Goal: Information Seeking & Learning: Learn about a topic

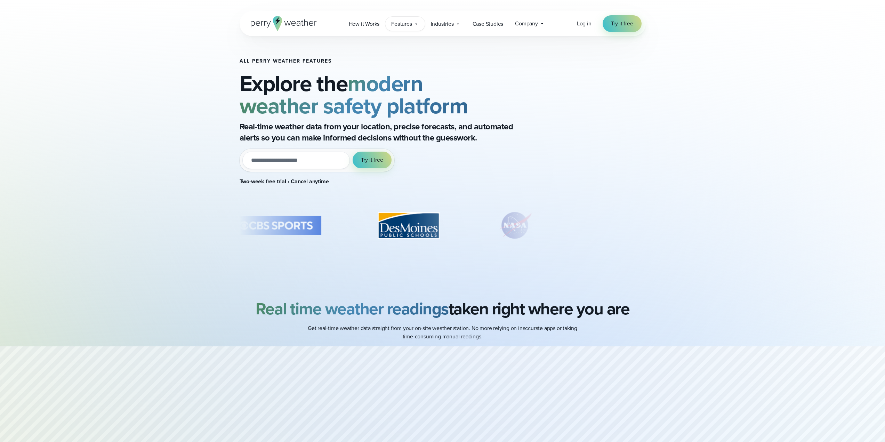
click at [412, 26] on span "Features" at bounding box center [401, 24] width 21 height 8
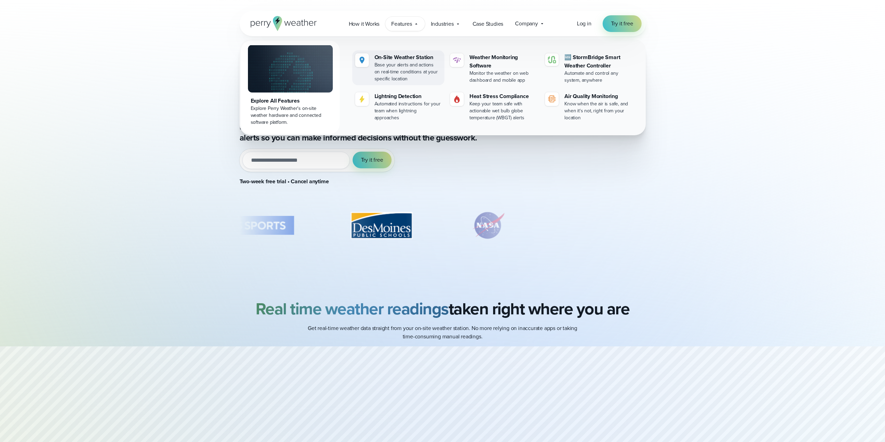
click at [400, 56] on div "On-Site Weather Station" at bounding box center [407, 57] width 67 height 8
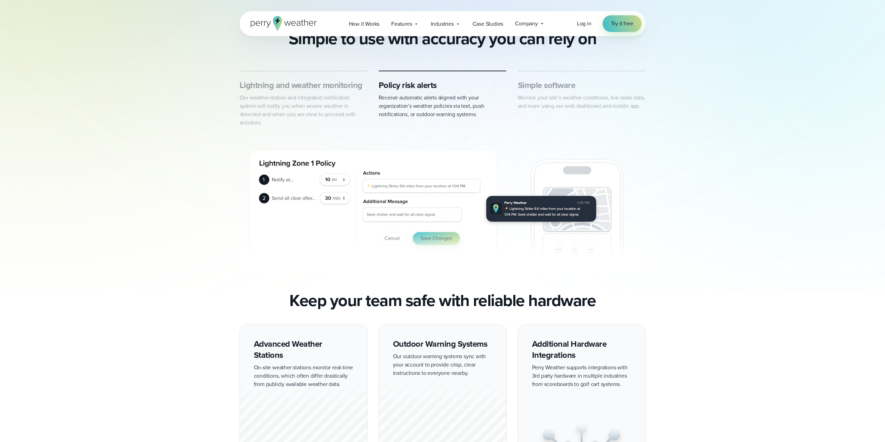
scroll to position [521, 0]
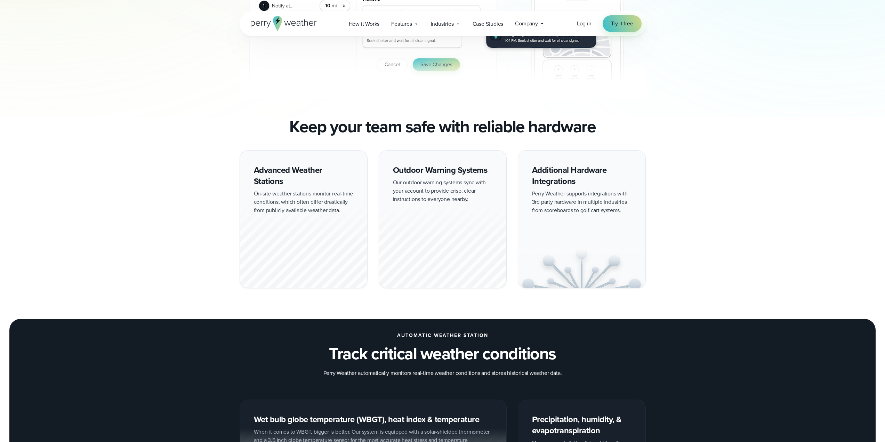
click at [314, 211] on div at bounding box center [303, 245] width 127 height 86
click at [296, 172] on div "Advanced Weather Stations On-site weather stations monitor real-time conditions…" at bounding box center [303, 219] width 128 height 138
click at [293, 211] on div at bounding box center [303, 245] width 127 height 86
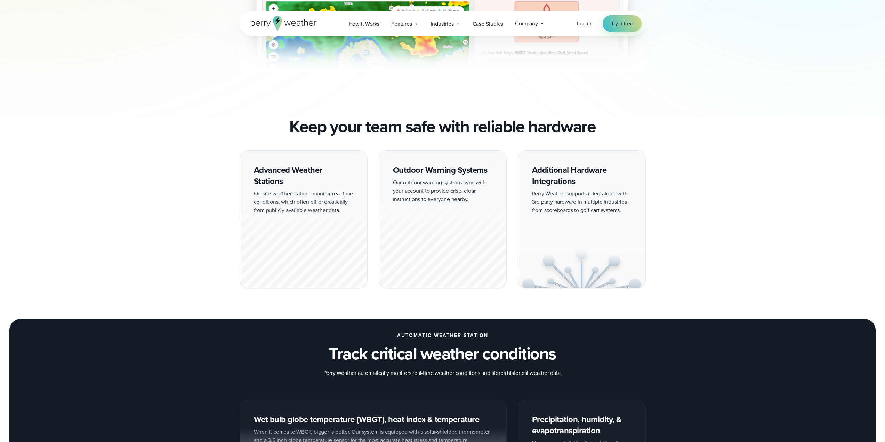
click at [299, 247] on div at bounding box center [303, 245] width 127 height 86
click at [481, 213] on div at bounding box center [442, 245] width 127 height 86
click at [588, 230] on div "Additional Hardware Integrations Perry Weather supports integrations with 3rd p…" at bounding box center [582, 219] width 128 height 138
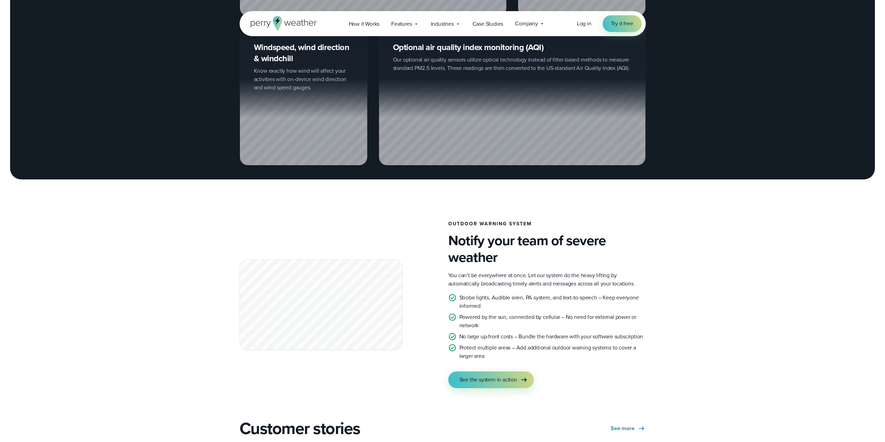
scroll to position [1217, 0]
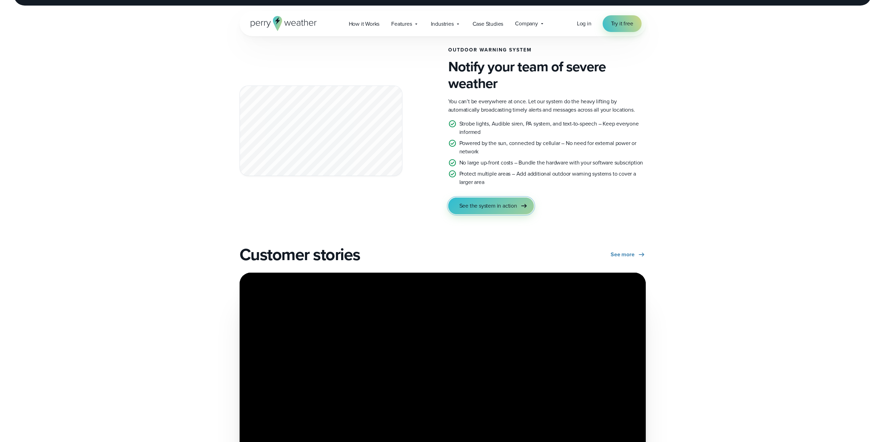
click at [482, 203] on span "See the system in action" at bounding box center [488, 206] width 58 height 8
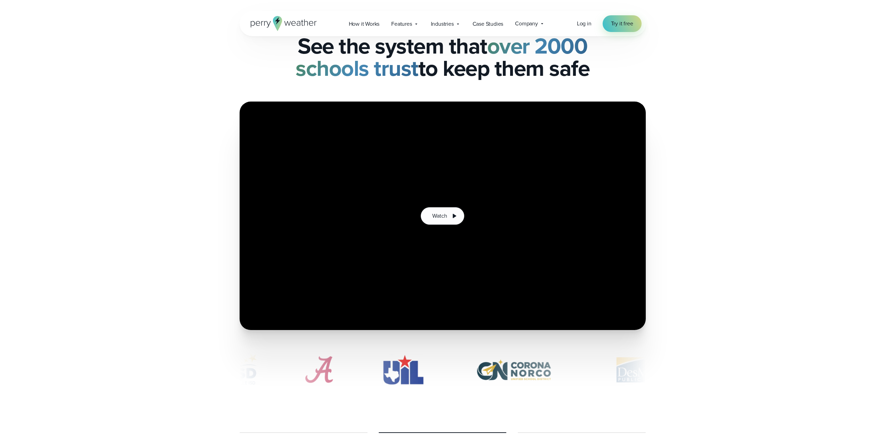
scroll to position [209, 0]
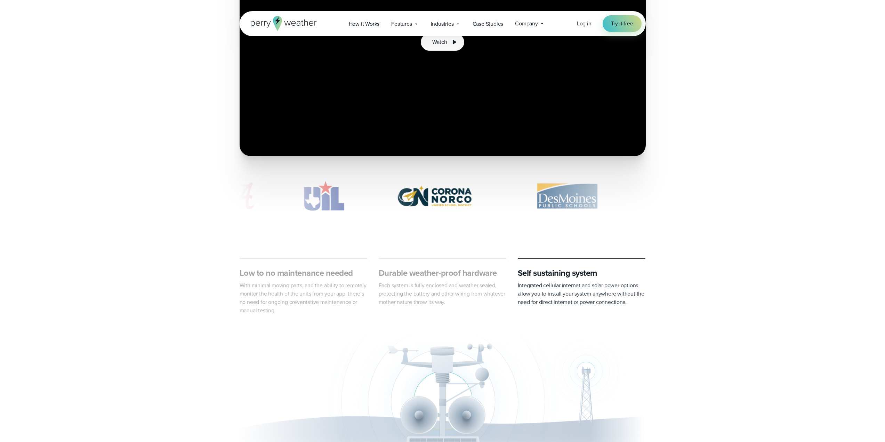
click at [309, 273] on h3 "Low to no maintenance needed" at bounding box center [303, 272] width 128 height 11
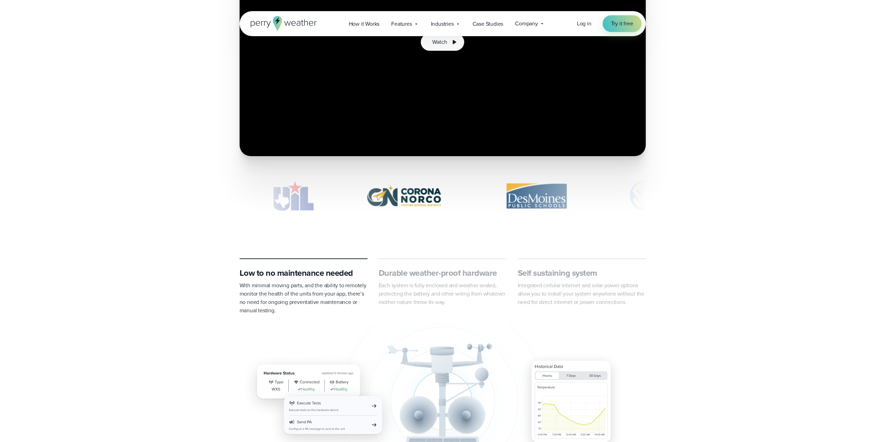
scroll to position [382, 0]
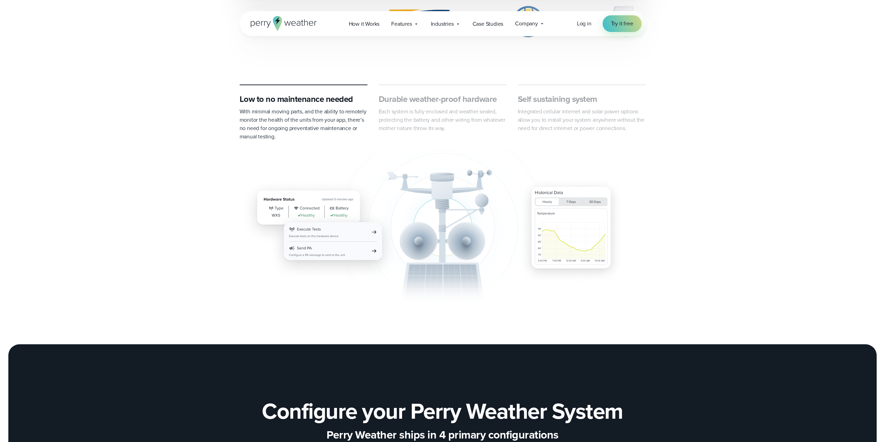
click at [438, 119] on p "Each system is fully enclosed and weather sealed, protecting the battery and ot…" at bounding box center [443, 119] width 128 height 25
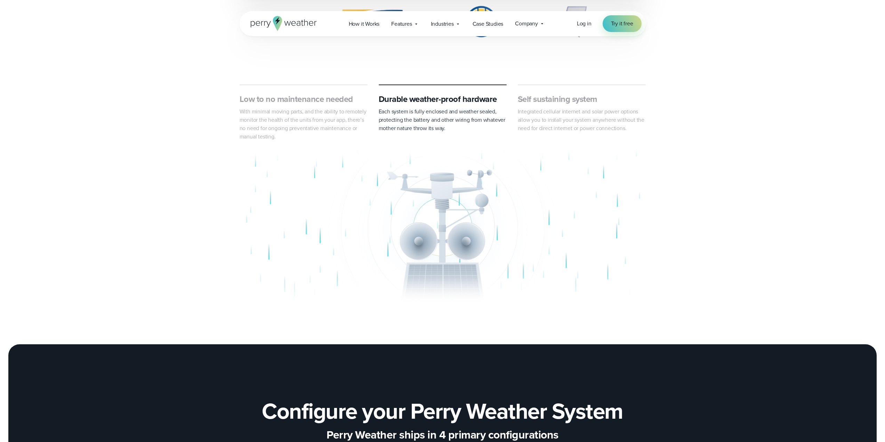
click at [591, 119] on span "Integrated cellular internet and solar power options allow you to install your …" at bounding box center [581, 119] width 127 height 25
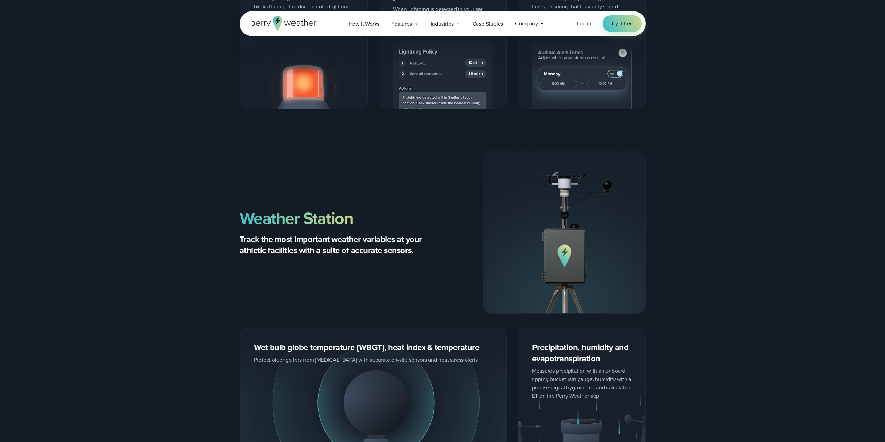
scroll to position [1251, 0]
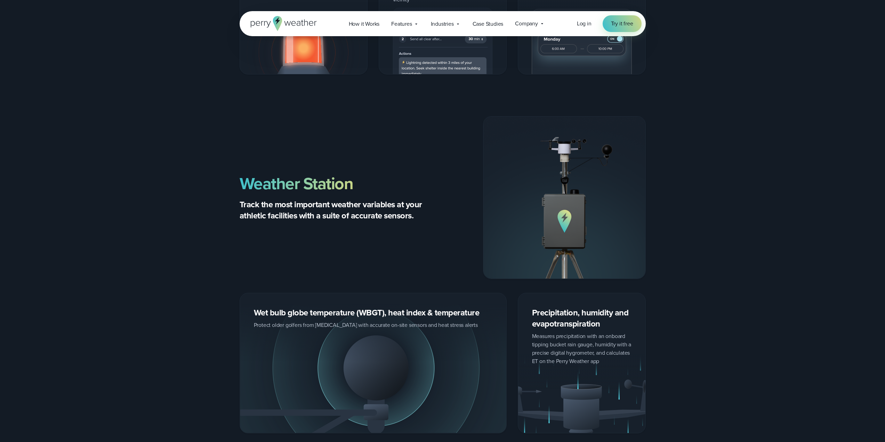
click at [597, 186] on img at bounding box center [564, 197] width 162 height 162
click at [563, 218] on img at bounding box center [564, 197] width 162 height 162
click at [563, 221] on img at bounding box center [564, 197] width 162 height 162
click at [357, 217] on p "Track the most important weather variables at your athletic facilities with a s…" at bounding box center [337, 210] width 197 height 22
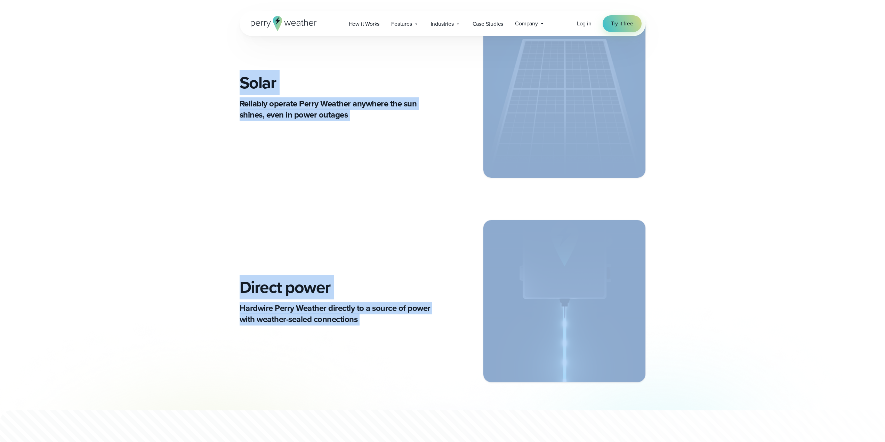
scroll to position [3668, 0]
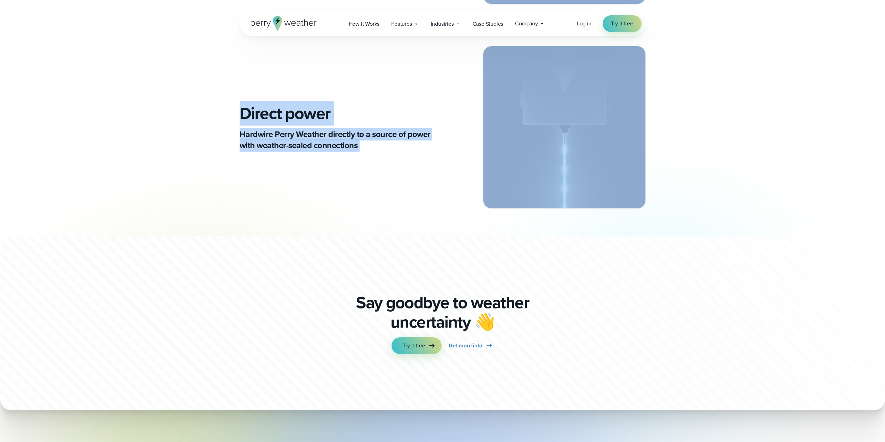
drag, startPoint x: 311, startPoint y: 143, endPoint x: 672, endPoint y: 193, distance: 364.2
click at [351, 150] on p "Hardwire Perry Weather directly to a source of power with weather-sealed connec…" at bounding box center [337, 140] width 197 height 22
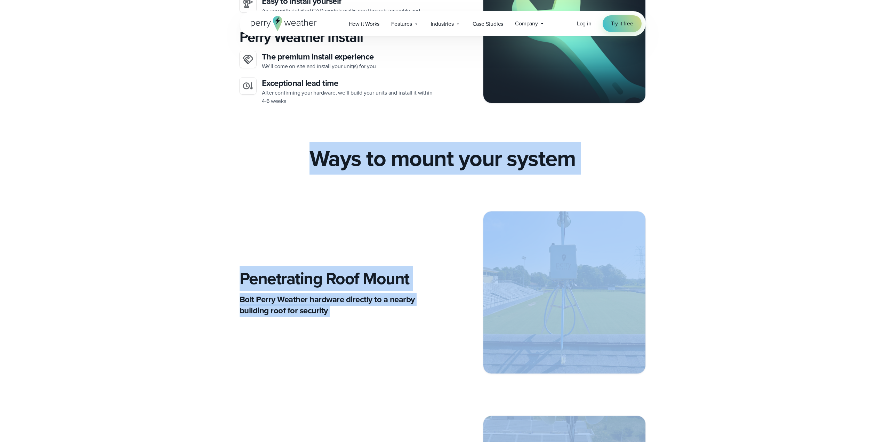
scroll to position [2393, 0]
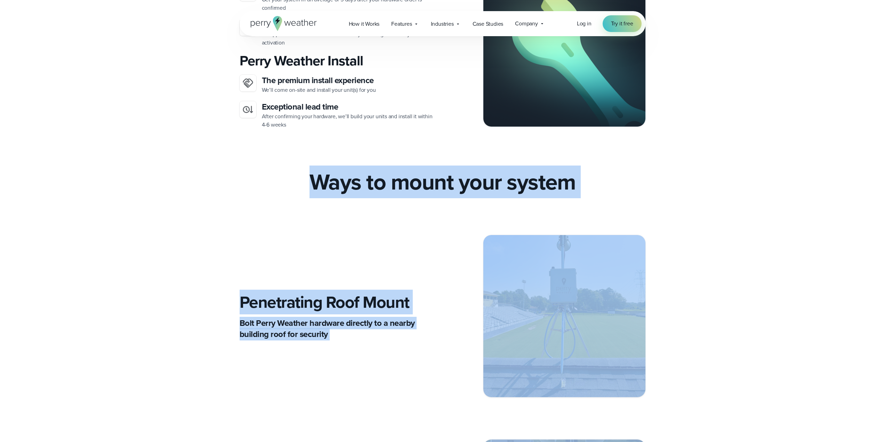
drag, startPoint x: 657, startPoint y: 200, endPoint x: 241, endPoint y: 160, distance: 417.6
copy div "Ways to mount your system Penetrating Roof Mount Bolt Perry Weather hardware di…"
click at [284, 240] on div "Penetrating Roof Mount Bolt Perry Weather hardware directly to a nearby buildin…" at bounding box center [442, 316] width 406 height 163
